Goal: Find specific page/section: Find specific page/section

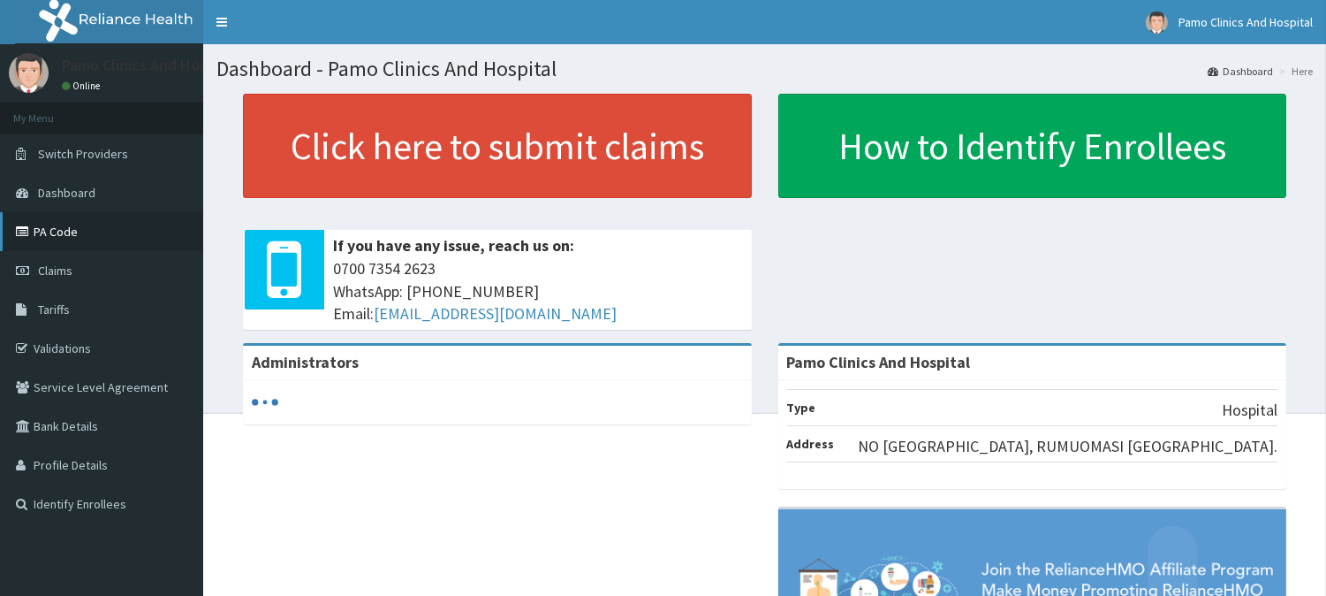
click at [97, 224] on link "PA Code" at bounding box center [101, 231] width 203 height 39
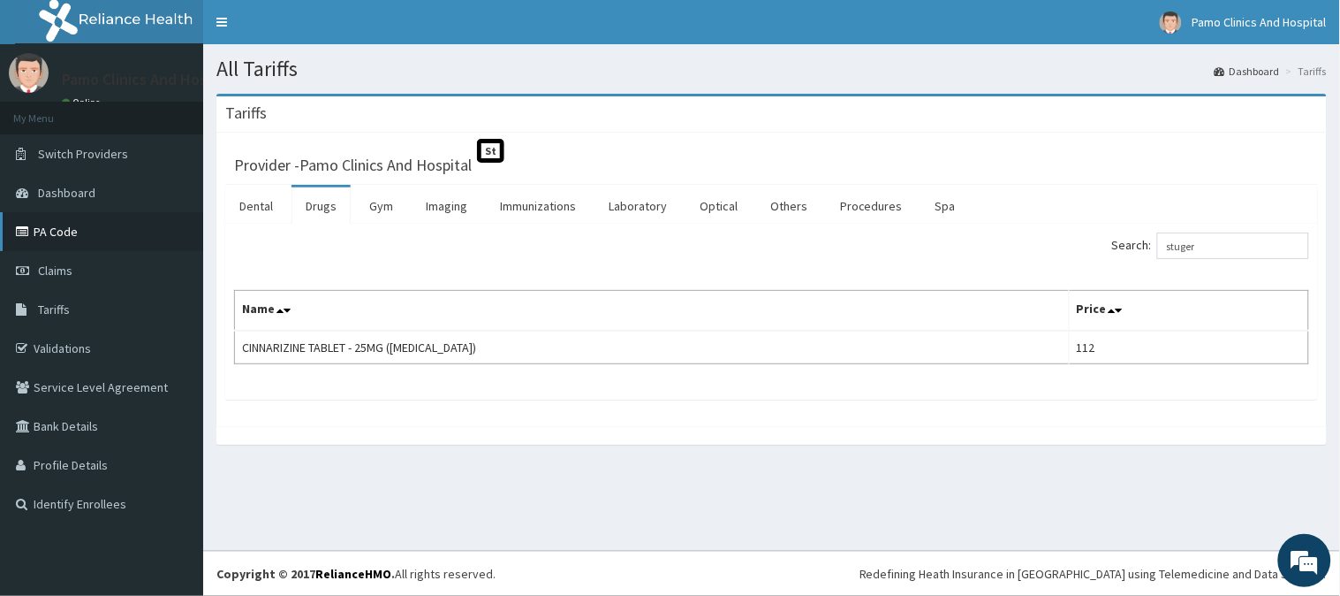
type input "stuger"
click at [117, 239] on link "PA Code" at bounding box center [101, 231] width 203 height 39
